Goal: Find specific page/section: Find specific page/section

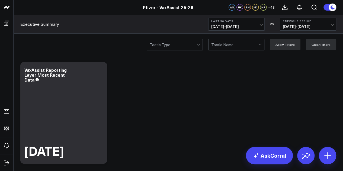
click at [251, 31] on div "Executive Summary Last 30 Days 08/20/25 - 09/18/25 VS Previous Period 07/21/25 …" at bounding box center [179, 24] width 330 height 19
click at [249, 25] on span "08/20/25 - 09/18/25" at bounding box center [237, 26] width 51 height 4
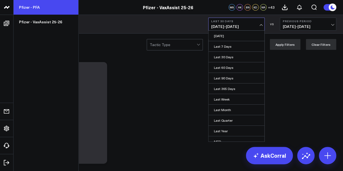
click at [39, 4] on link "Pfizer - PFA" at bounding box center [46, 7] width 65 height 15
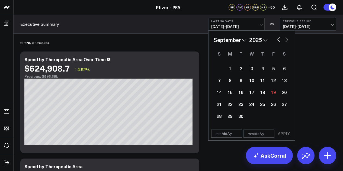
select select "8"
select select "2025"
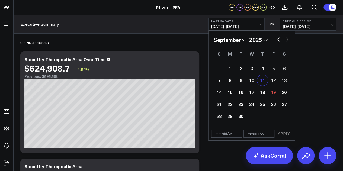
click at [266, 81] on div "11" at bounding box center [262, 80] width 11 height 11
type input "[DATE]"
select select "8"
select select "2025"
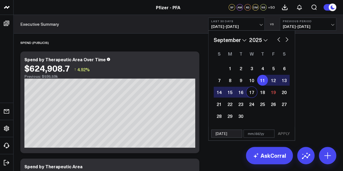
click at [250, 96] on div "17" at bounding box center [252, 92] width 11 height 11
type input "[DATE]"
select select "8"
select select "2025"
click at [282, 132] on button "APPLY" at bounding box center [284, 134] width 16 height 8
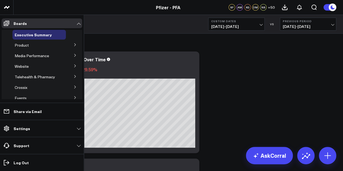
click at [71, 46] on button at bounding box center [75, 44] width 14 height 8
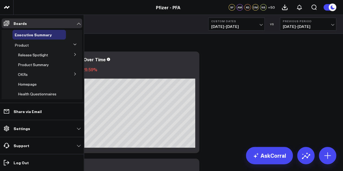
click at [70, 53] on button at bounding box center [75, 54] width 14 height 8
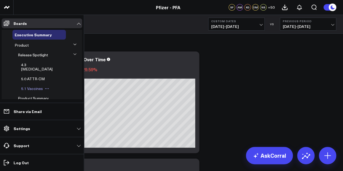
click at [38, 86] on span "5.1 Vaccines" at bounding box center [32, 88] width 22 height 5
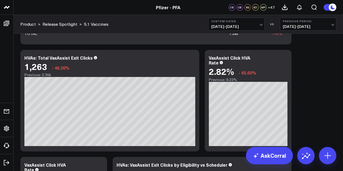
scroll to position [1937, 0]
